Goal: Find specific page/section: Find specific page/section

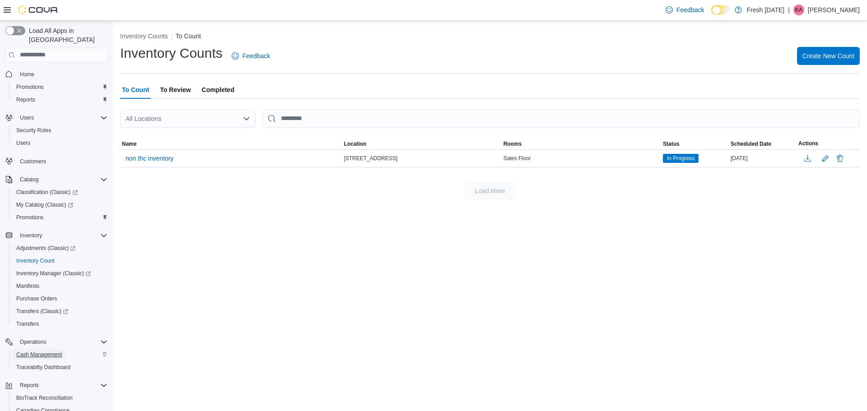
click at [54, 351] on span "Cash Management" at bounding box center [39, 354] width 46 height 7
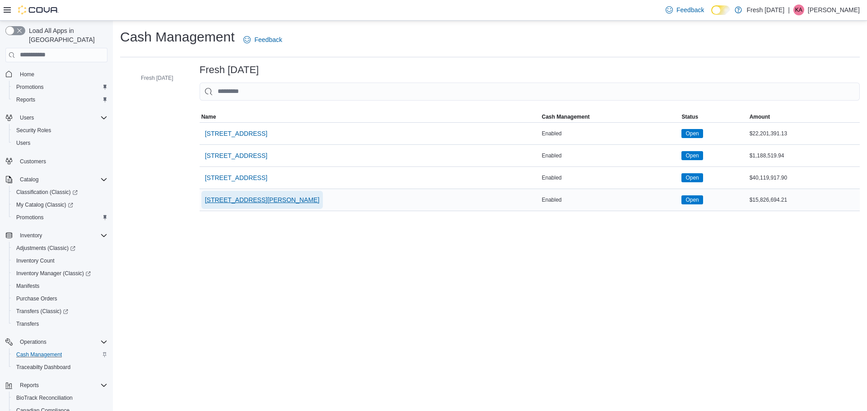
click at [235, 200] on span "240 E. Linwood Blvd." at bounding box center [262, 199] width 115 height 9
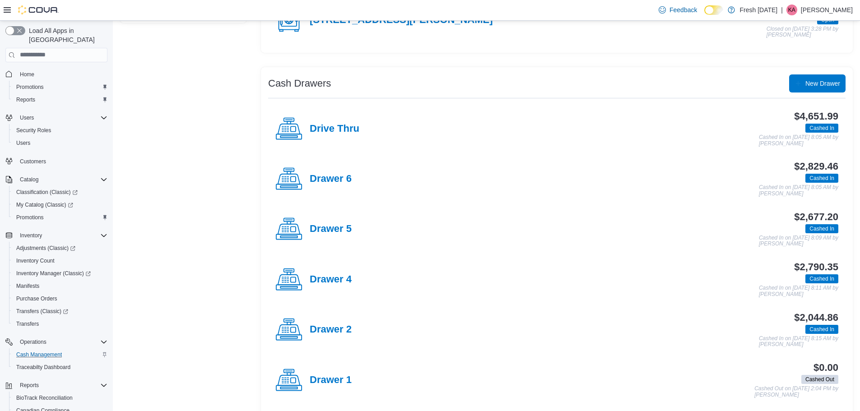
scroll to position [181, 0]
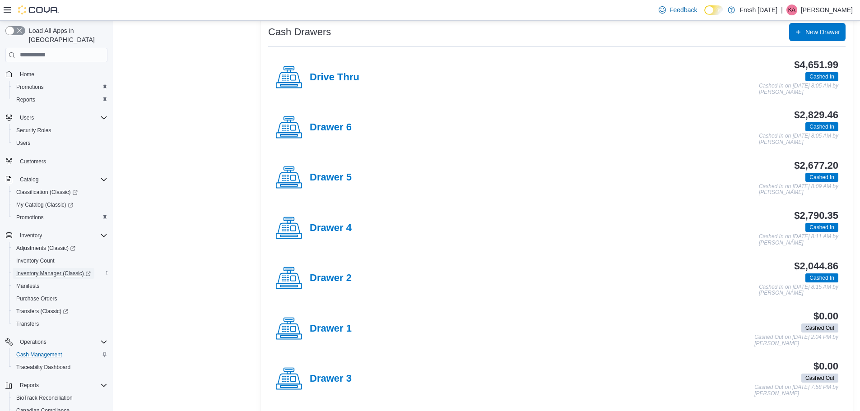
click at [46, 270] on span "Inventory Manager (Classic)" at bounding box center [53, 273] width 74 height 7
